Goal: Transaction & Acquisition: Purchase product/service

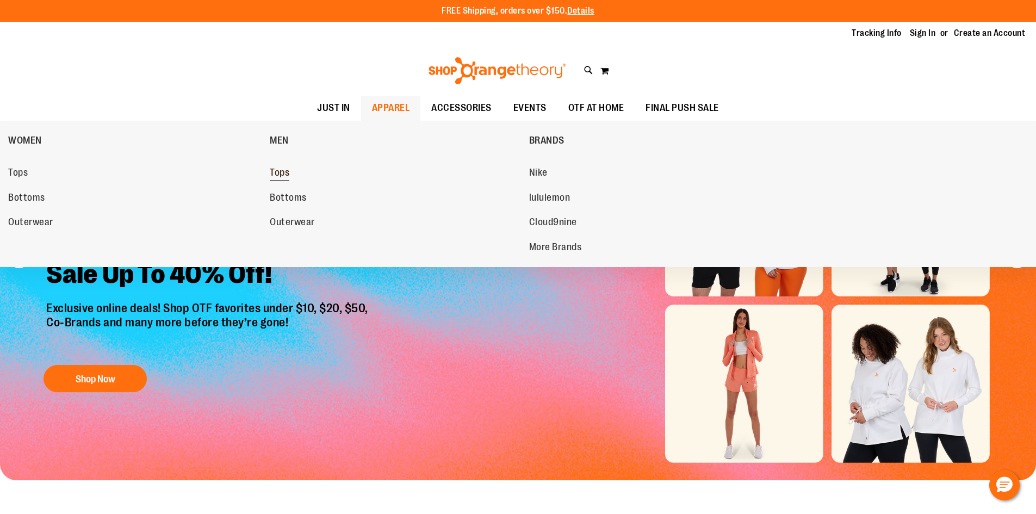
click at [288, 177] on span "Tops" at bounding box center [280, 174] width 20 height 14
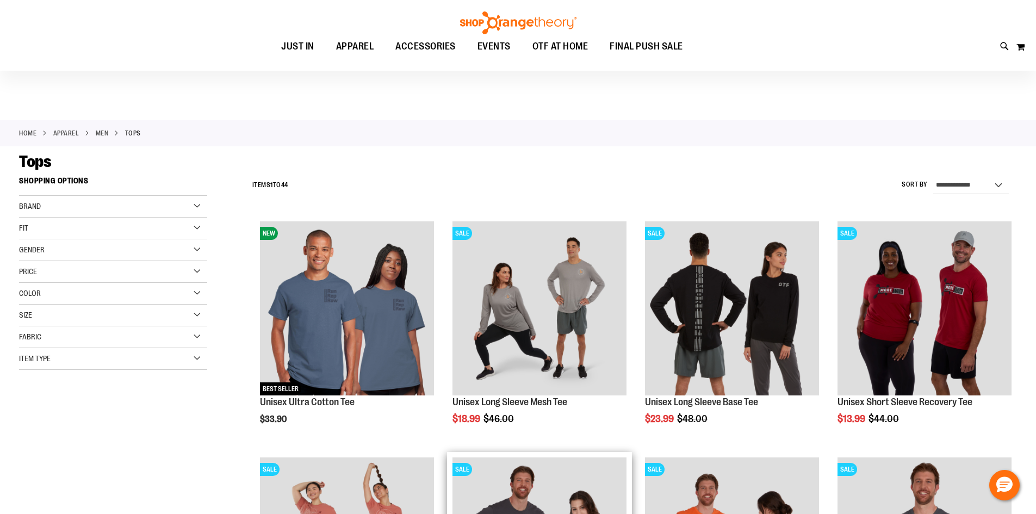
scroll to position [217, 0]
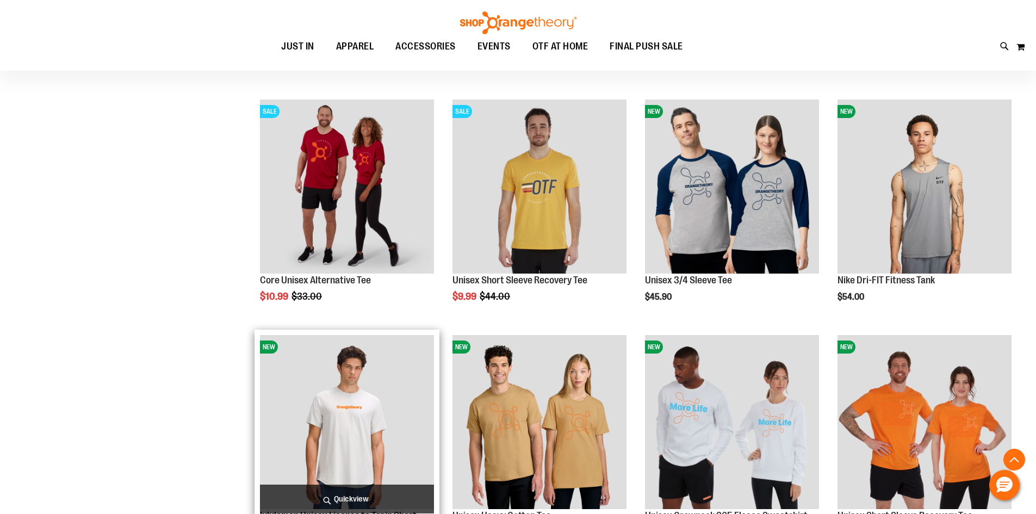
scroll to position [652, 0]
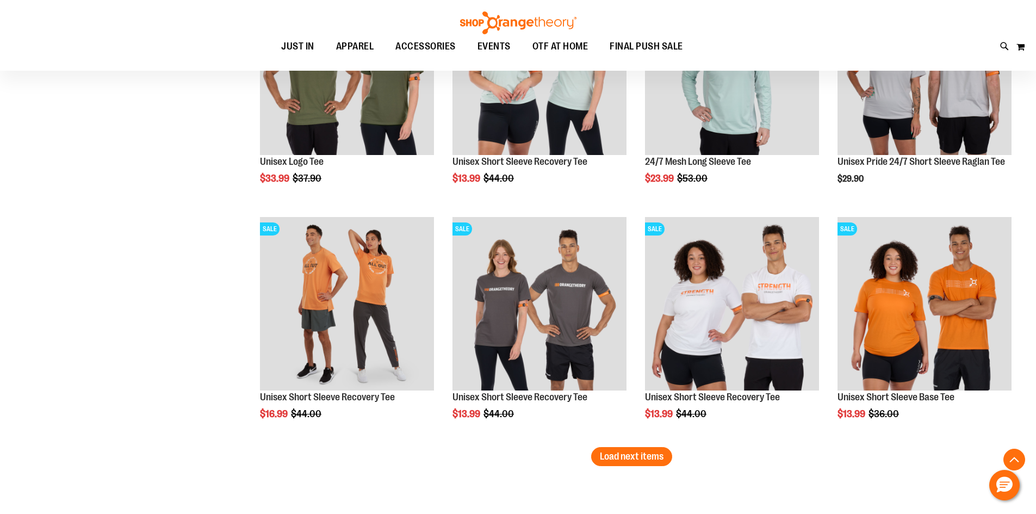
scroll to position [2011, 0]
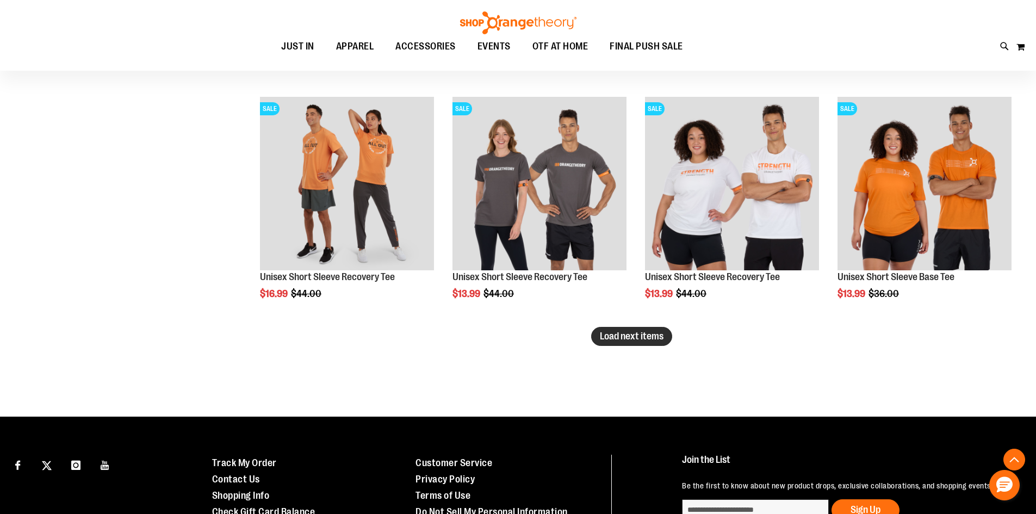
click at [647, 340] on span "Load next items" at bounding box center [632, 336] width 64 height 11
